Goal: Find specific page/section: Find specific page/section

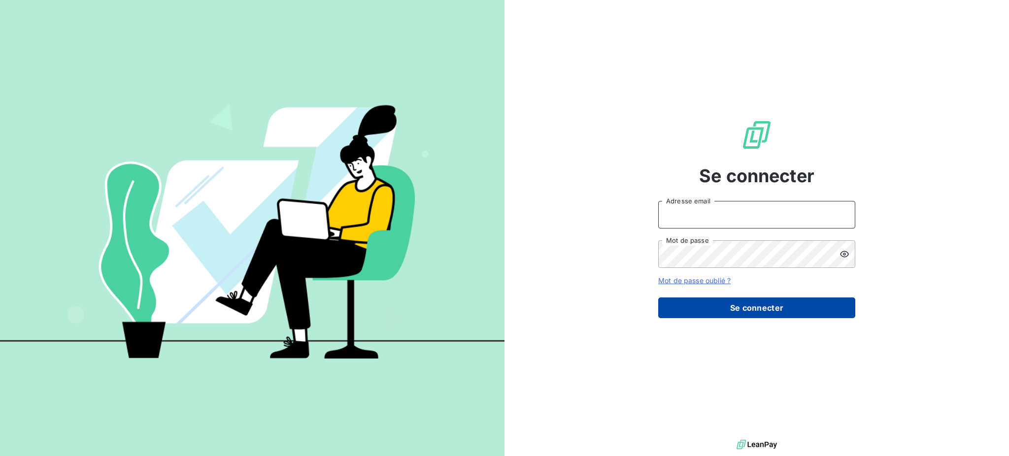
type input "[EMAIL_ADDRESS][PERSON_NAME][DOMAIN_NAME]"
click at [728, 305] on button "Se connecter" at bounding box center [756, 308] width 197 height 21
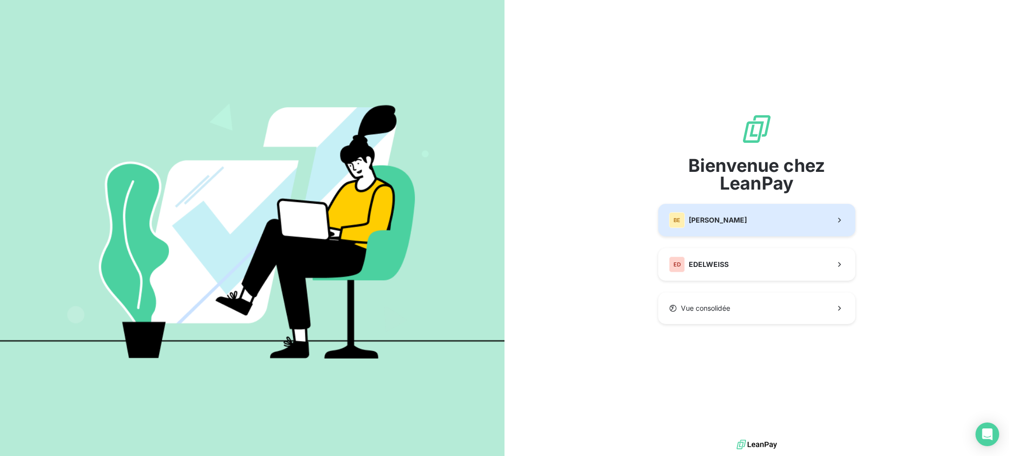
click at [719, 223] on button "BE [PERSON_NAME]" at bounding box center [756, 220] width 197 height 33
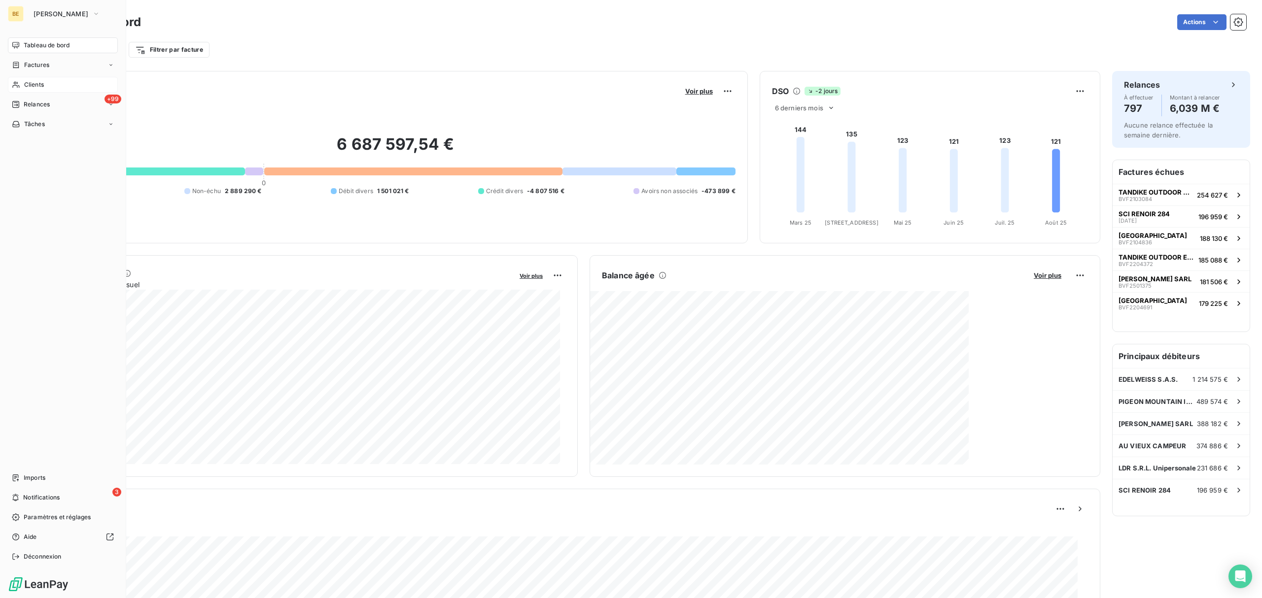
click at [25, 83] on span "Clients" at bounding box center [34, 84] width 20 height 9
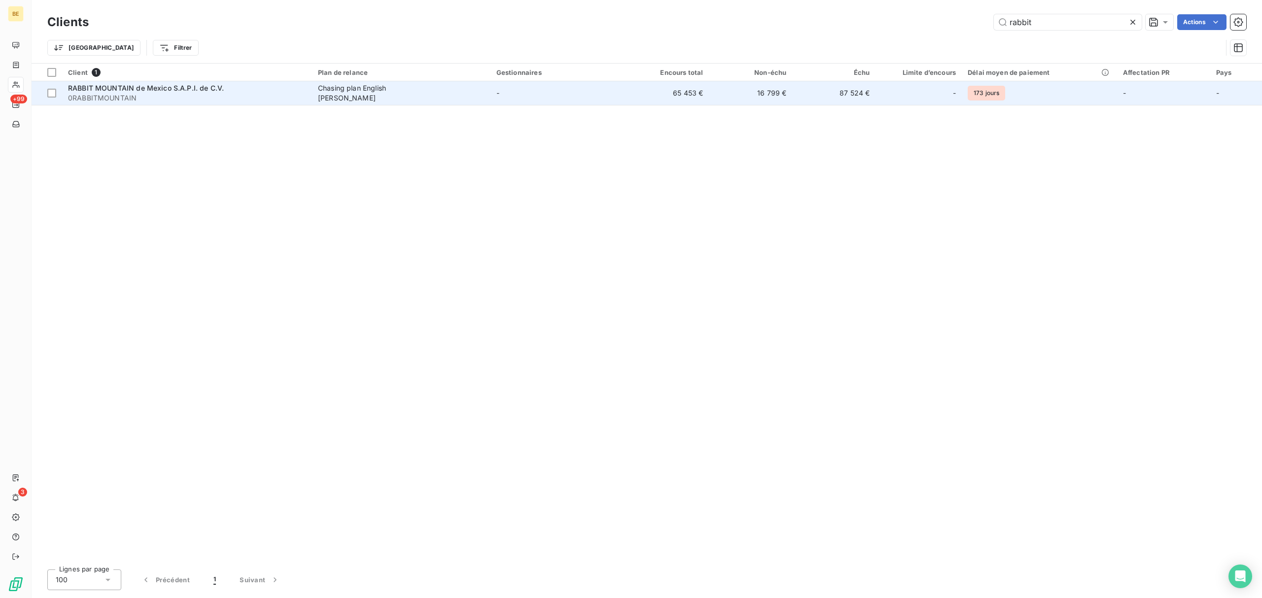
type input "rabbit"
click at [617, 88] on td "-" at bounding box center [558, 93] width 136 height 24
